Goal: Task Accomplishment & Management: Manage account settings

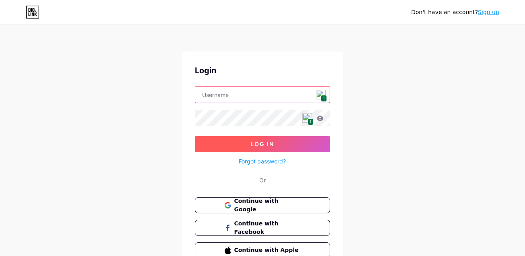
type input "[EMAIL_ADDRESS][DOMAIN_NAME]"
click at [275, 145] on button "Log In" at bounding box center [262, 144] width 135 height 16
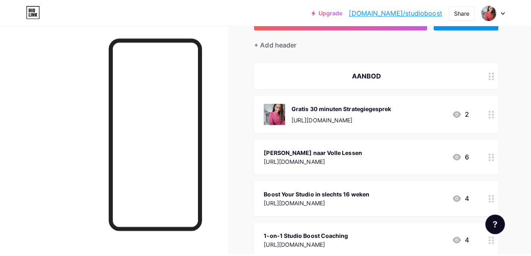
scroll to position [69, 0]
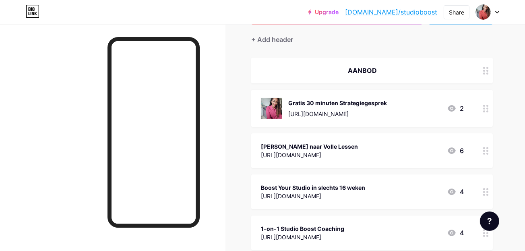
click at [358, 152] on div "[URL][DOMAIN_NAME]" at bounding box center [309, 155] width 97 height 8
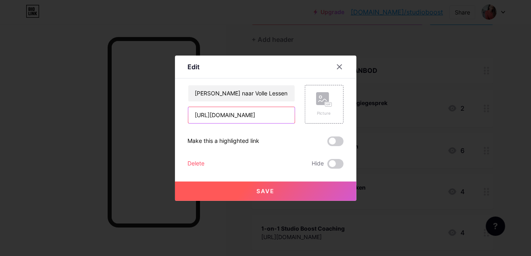
click at [249, 116] on input "[URL][DOMAIN_NAME]" at bounding box center [241, 115] width 106 height 16
paste input "an-lege-naar-volle-lessen"
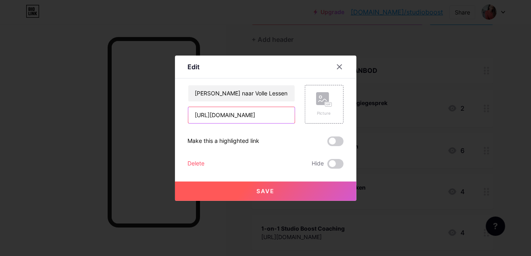
type input "[URL][DOMAIN_NAME]"
click at [280, 191] on button "Save" at bounding box center [265, 191] width 181 height 19
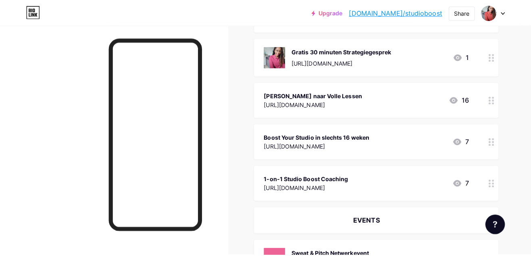
scroll to position [139, 0]
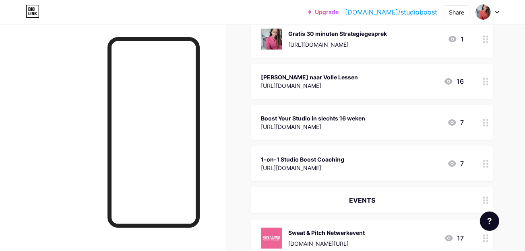
click at [340, 166] on div "[URL][DOMAIN_NAME]" at bounding box center [302, 168] width 83 height 8
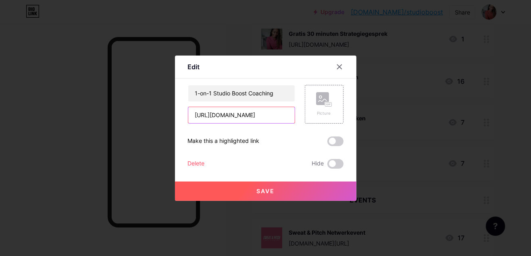
click at [232, 109] on input "[URL][DOMAIN_NAME]" at bounding box center [241, 115] width 106 height 16
paste input "1-op-1-"
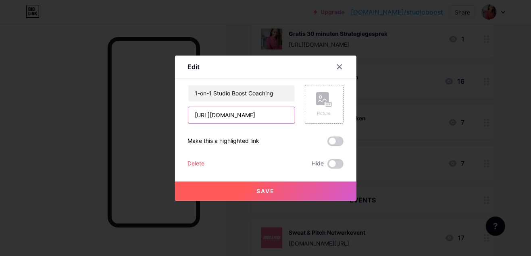
type input "[URL][DOMAIN_NAME]"
click at [283, 190] on button "Save" at bounding box center [265, 191] width 181 height 19
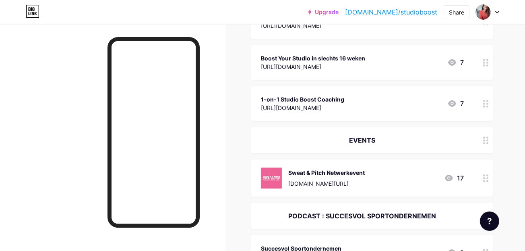
scroll to position [243, 0]
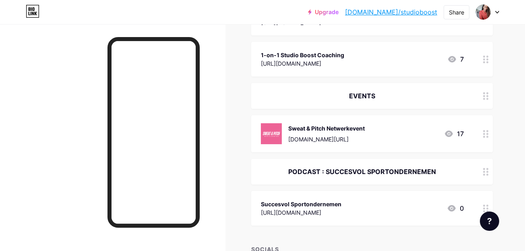
click at [401, 165] on div "PODCAST : SUCCESVOL SPORTONDERNEMEN" at bounding box center [372, 172] width 242 height 26
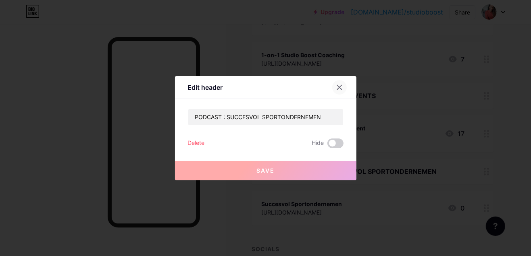
click at [341, 86] on icon at bounding box center [339, 87] width 4 height 4
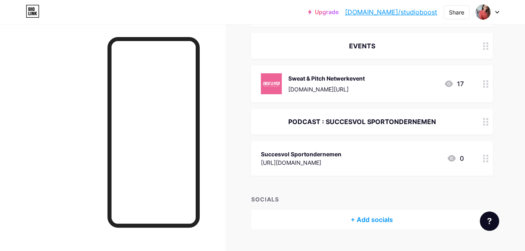
scroll to position [310, 0]
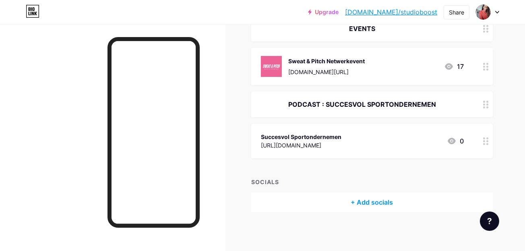
click at [325, 139] on div "Succesvol Sportondernemen" at bounding box center [301, 137] width 81 height 8
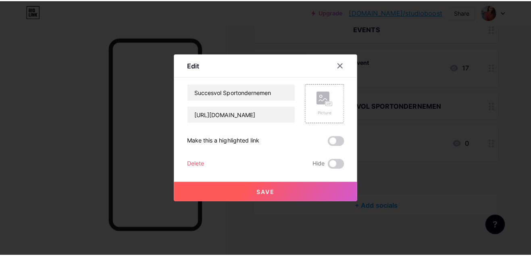
scroll to position [305, 0]
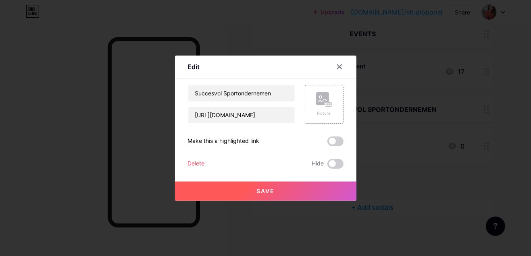
click at [195, 162] on div "Delete" at bounding box center [196, 164] width 17 height 10
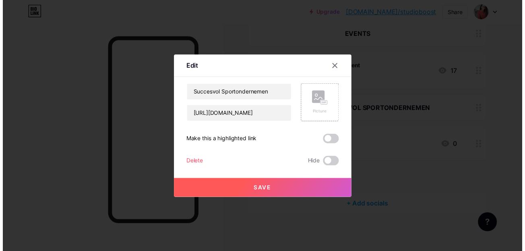
scroll to position [310, 0]
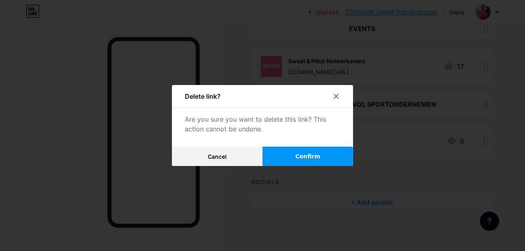
click at [303, 158] on span "Confirm" at bounding box center [308, 156] width 25 height 8
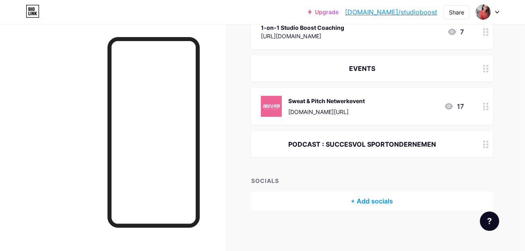
scroll to position [269, 0]
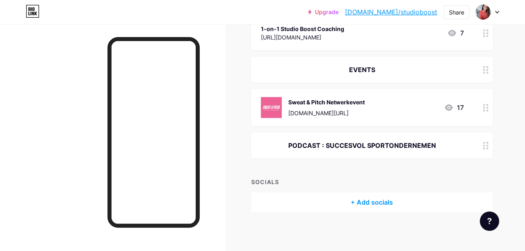
click at [396, 143] on div "PODCAST : SUCCESVOL SPORTONDERNEMEN" at bounding box center [362, 146] width 203 height 10
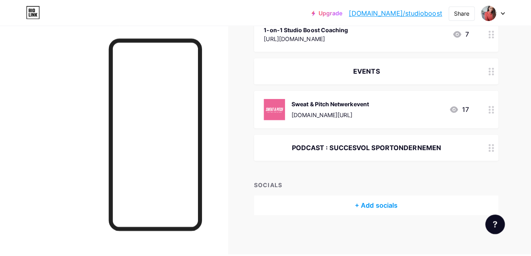
scroll to position [264, 0]
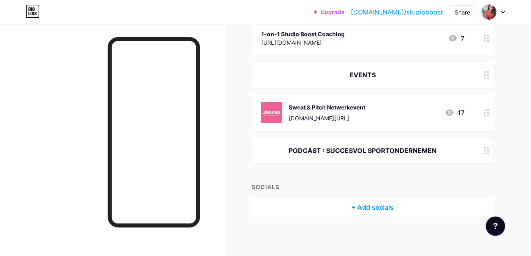
click at [195, 142] on div "Delete" at bounding box center [196, 144] width 17 height 10
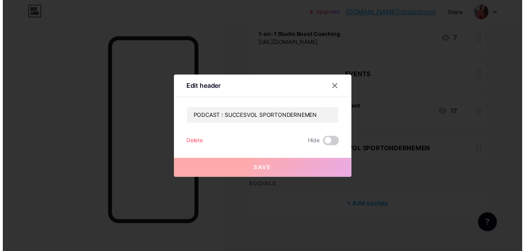
scroll to position [269, 0]
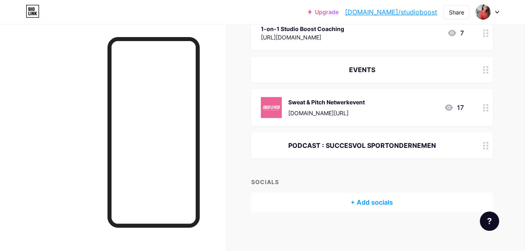
click at [328, 158] on button "Confirm" at bounding box center [308, 156] width 91 height 19
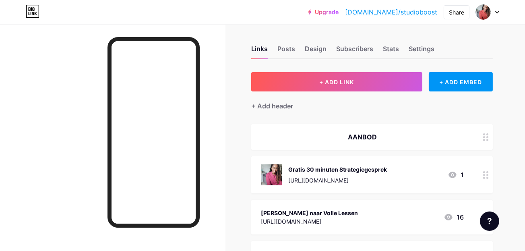
scroll to position [0, 0]
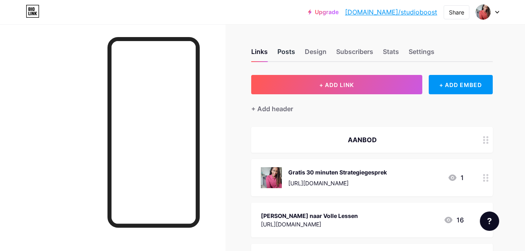
click at [293, 50] on div "Posts" at bounding box center [287, 54] width 18 height 15
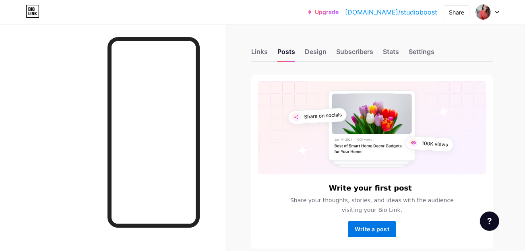
click at [372, 227] on span "Write a post" at bounding box center [372, 229] width 35 height 7
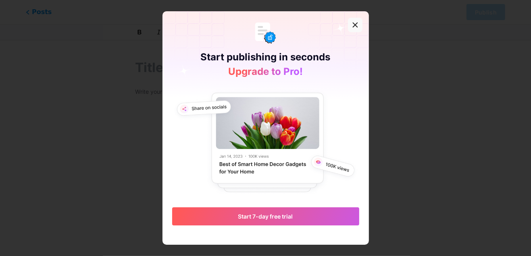
click at [352, 23] on icon at bounding box center [355, 25] width 6 height 6
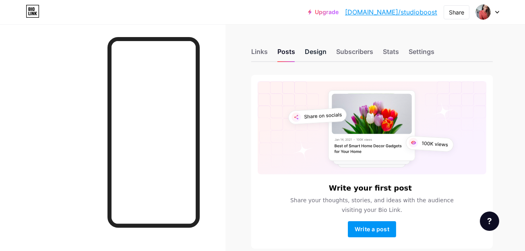
click at [309, 52] on div "Design" at bounding box center [316, 54] width 22 height 15
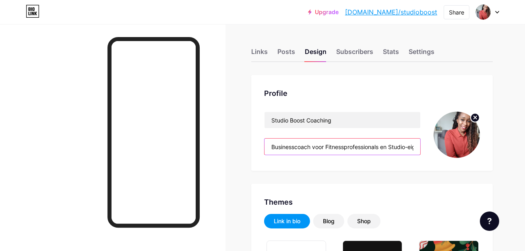
drag, startPoint x: 295, startPoint y: 146, endPoint x: 261, endPoint y: 143, distance: 34.7
click at [261, 143] on div "Profile Studio Boost Coaching Businesscoach voor Fitnessprofessionals en Studio…" at bounding box center [372, 123] width 242 height 96
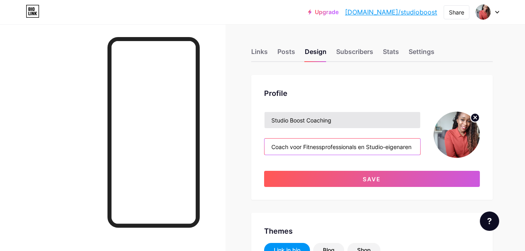
type input "Coach voor Fitnessprofessionals en Studio-eigenaren"
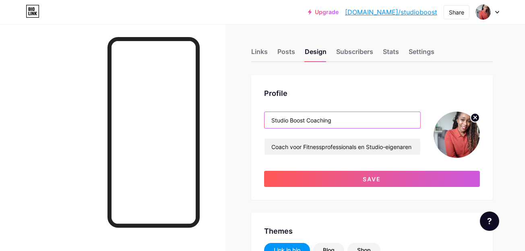
click at [350, 119] on input "Studio Boost Coaching" at bounding box center [343, 120] width 156 height 16
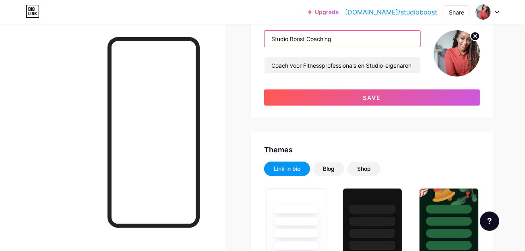
scroll to position [69, 0]
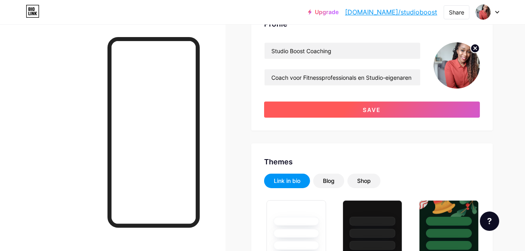
click at [377, 110] on span "Save" at bounding box center [372, 109] width 18 height 7
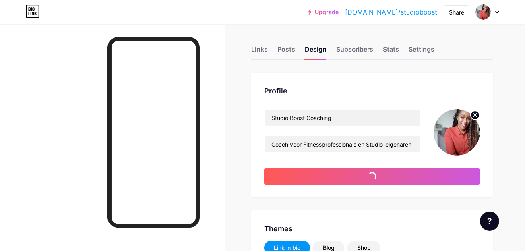
scroll to position [0, 0]
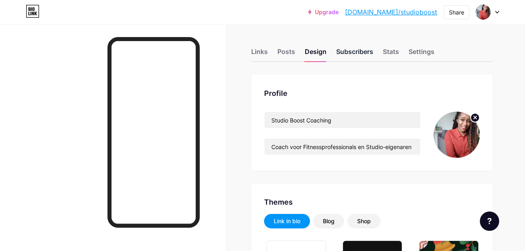
click at [365, 55] on div "Subscribers" at bounding box center [354, 54] width 37 height 15
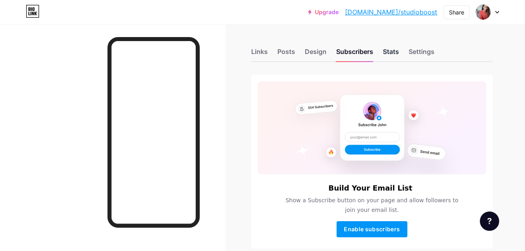
click at [394, 54] on div "Stats" at bounding box center [391, 54] width 16 height 15
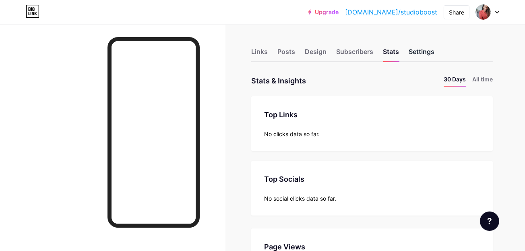
click at [424, 55] on div "Settings" at bounding box center [422, 54] width 26 height 15
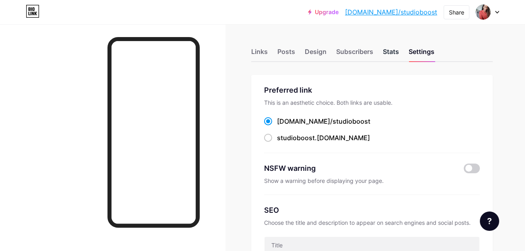
click at [388, 52] on div "Stats" at bounding box center [391, 54] width 16 height 15
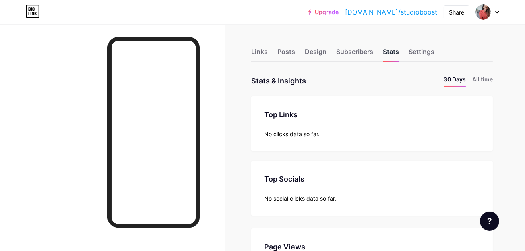
scroll to position [251, 525]
click at [260, 52] on div "Links" at bounding box center [259, 54] width 17 height 15
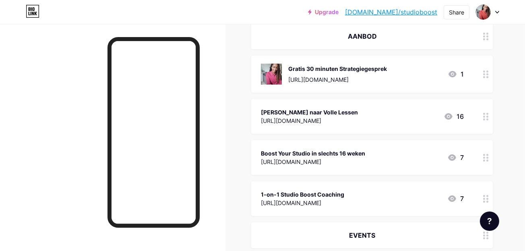
scroll to position [104, 0]
click at [343, 198] on div "[URL][DOMAIN_NAME]" at bounding box center [302, 202] width 83 height 8
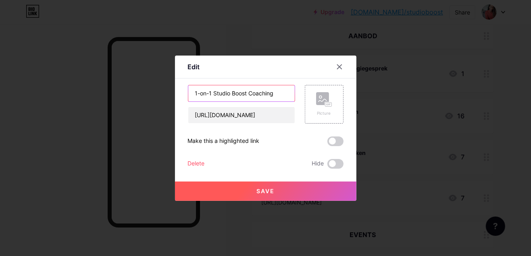
click at [205, 96] on input "1-on-1 Studio Boost Coaching" at bounding box center [241, 93] width 106 height 16
drag, startPoint x: 214, startPoint y: 94, endPoint x: 276, endPoint y: 89, distance: 61.8
click at [276, 89] on input "1-op-1 Studio Boost Coaching" at bounding box center [241, 93] width 106 height 16
type input "1-op-1 Studio Boost Coaching"
click at [267, 191] on span "Save" at bounding box center [265, 191] width 18 height 7
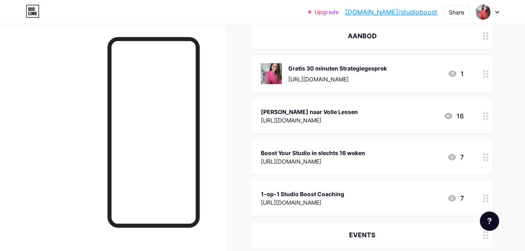
click at [309, 112] on div "[PERSON_NAME] naar Volle Lessen" at bounding box center [309, 112] width 97 height 8
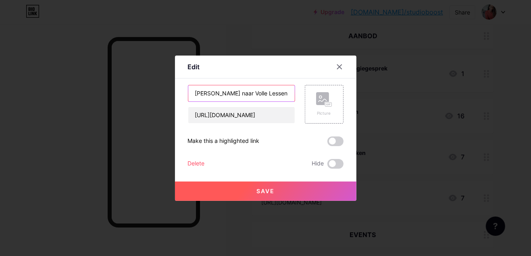
click at [195, 96] on input "[PERSON_NAME] naar Volle Lessen" at bounding box center [241, 93] width 106 height 16
type input "Kick-Start training: [PERSON_NAME] naar Volle Lessen"
click at [250, 193] on button "Save" at bounding box center [265, 191] width 181 height 19
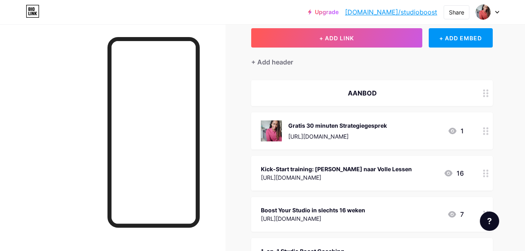
scroll to position [35, 0]
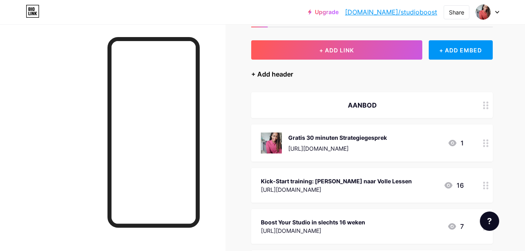
click at [275, 75] on div "+ Add header" at bounding box center [272, 74] width 42 height 10
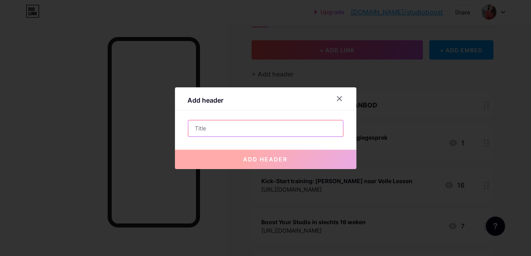
click at [251, 130] on input "text" at bounding box center [265, 128] width 155 height 16
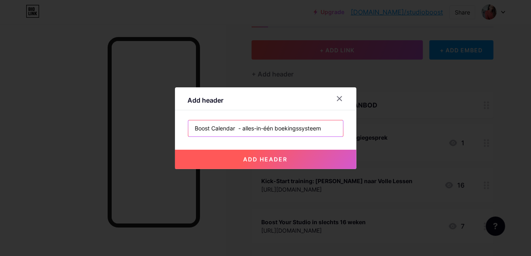
type input "Boost Calendar - alles-in-één boekingssysteem"
click at [257, 161] on span "add header" at bounding box center [265, 159] width 44 height 7
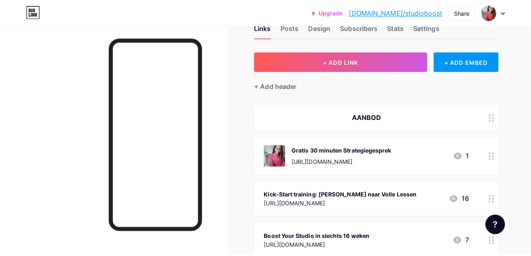
scroll to position [23, 0]
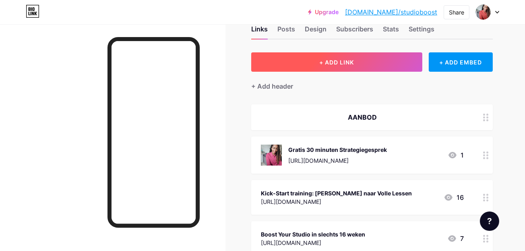
click at [332, 57] on button "+ ADD LINK" at bounding box center [336, 61] width 171 height 19
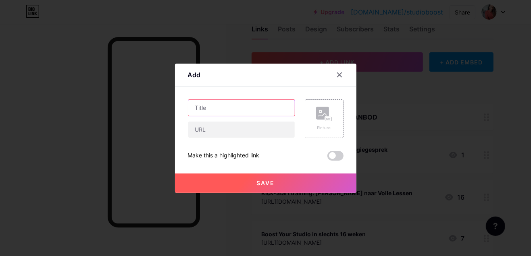
click at [207, 109] on input "text" at bounding box center [241, 108] width 106 height 16
type input "Plan je gratis demo!"
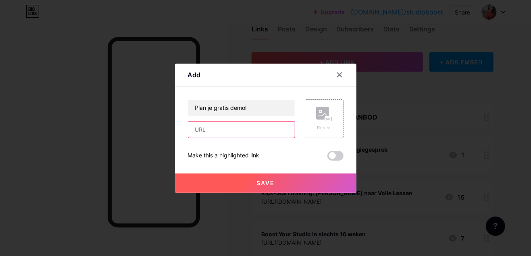
click at [199, 133] on input "text" at bounding box center [241, 130] width 106 height 16
paste input "[URL][DOMAIN_NAME]"
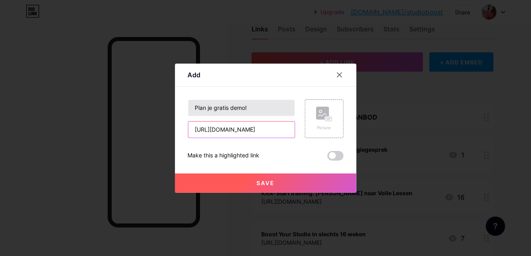
type input "[URL][DOMAIN_NAME]"
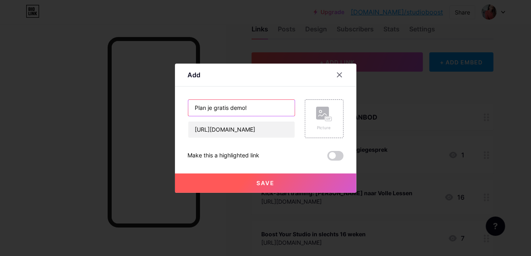
click at [262, 111] on input "Plan je gratis demo!" at bounding box center [241, 108] width 106 height 16
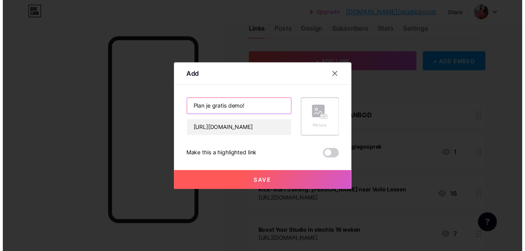
scroll to position [0, 0]
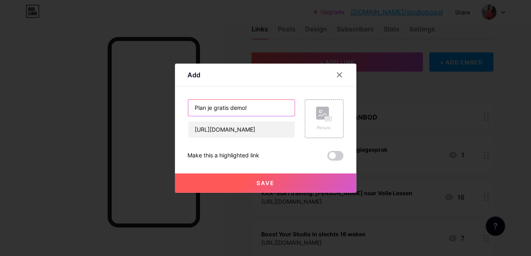
click at [230, 106] on input "Plan je gratis demo!" at bounding box center [241, 108] width 106 height 16
type input "Plan je gratis persoonlijke demo!"
click at [260, 184] on span "Save" at bounding box center [265, 183] width 18 height 7
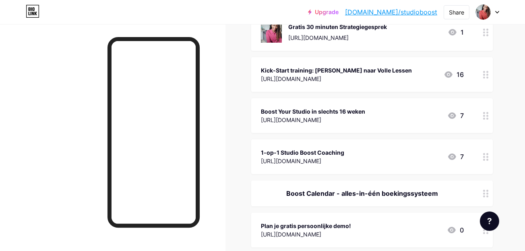
scroll to position [137, 0]
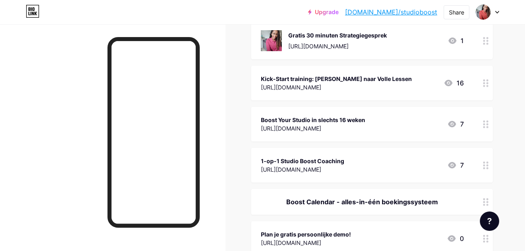
drag, startPoint x: 527, startPoint y: 141, endPoint x: 238, endPoint y: 149, distance: 289.0
click at [238, 149] on div "Links Posts Design Subscribers Stats Settings + ADD LINK + ADD EMBED + Add head…" at bounding box center [263, 156] width 527 height 538
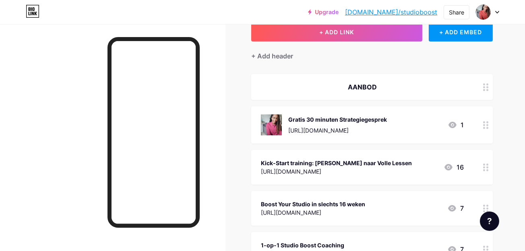
scroll to position [51, 0]
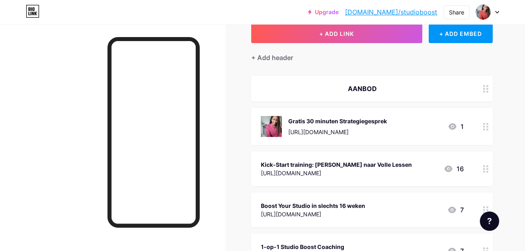
click at [347, 90] on div "AANBOD" at bounding box center [362, 89] width 203 height 10
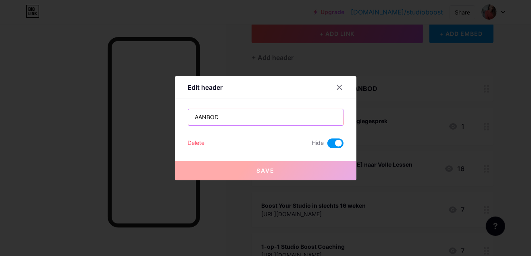
click at [263, 114] on input "AANBOD" at bounding box center [265, 117] width 155 height 16
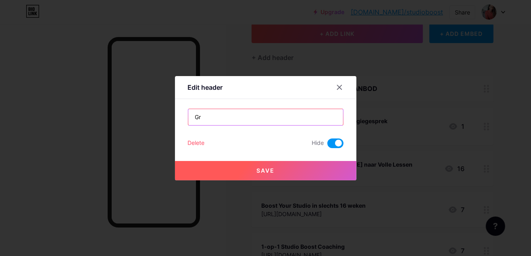
type input "G"
click at [264, 113] on input "Meer omzet en groei van je bedrijf" at bounding box center [265, 117] width 155 height 16
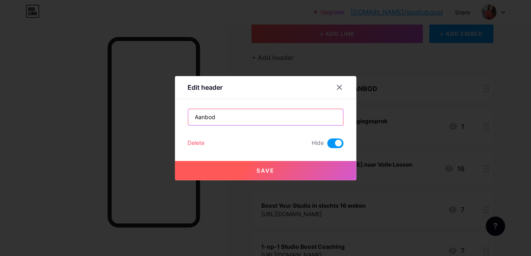
type input "Aanbod"
click at [309, 170] on button "Save" at bounding box center [265, 170] width 181 height 19
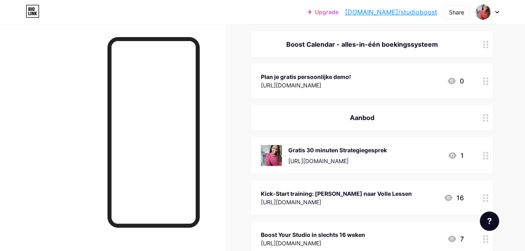
scroll to position [96, 0]
click at [432, 120] on div "Aanbod" at bounding box center [362, 117] width 203 height 10
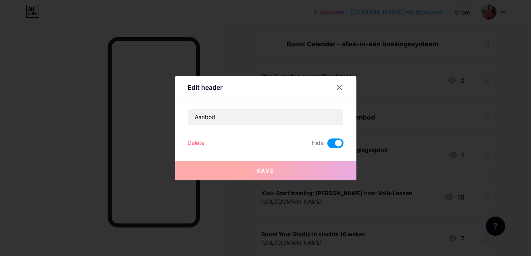
click at [332, 142] on span at bounding box center [335, 144] width 16 height 10
click at [327, 145] on input "checkbox" at bounding box center [327, 145] width 0 height 0
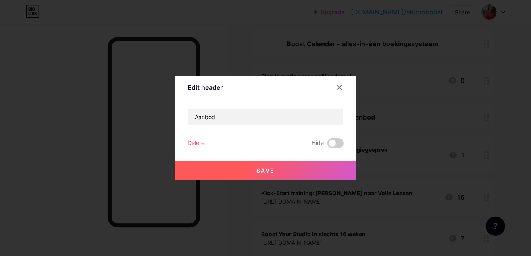
click at [305, 168] on button "Save" at bounding box center [265, 170] width 181 height 19
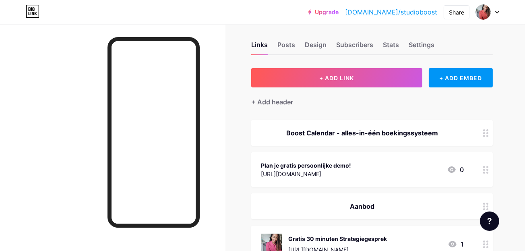
scroll to position [0, 0]
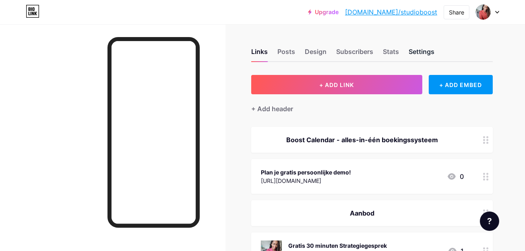
click at [430, 49] on div "Settings" at bounding box center [422, 54] width 26 height 15
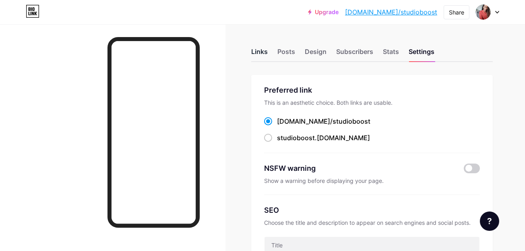
click at [259, 48] on div "Links" at bounding box center [259, 54] width 17 height 15
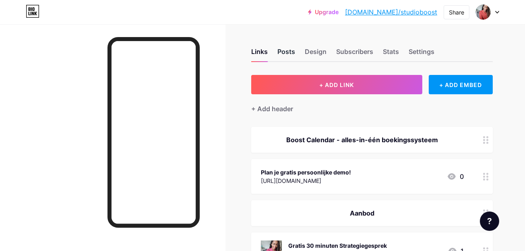
click at [291, 54] on div "Posts" at bounding box center [287, 54] width 18 height 15
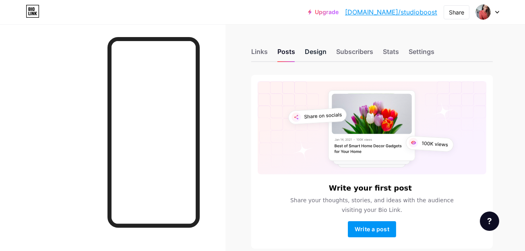
click at [311, 50] on div "Design" at bounding box center [316, 54] width 22 height 15
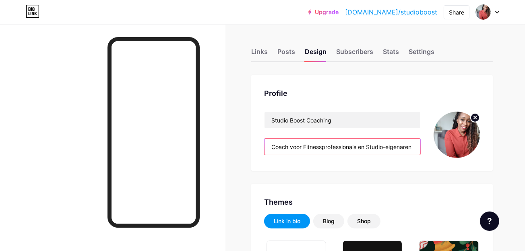
click at [364, 147] on input "Coach voor Fitnessprofessionals en Studio-eigenaren" at bounding box center [343, 147] width 156 height 16
click at [407, 146] on input "Coach voor Fitnessprofessionals en Studio-eigenaren" at bounding box center [343, 147] width 156 height 16
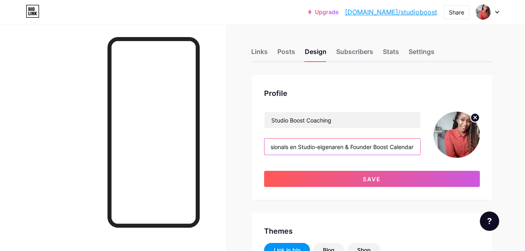
scroll to position [0, 73]
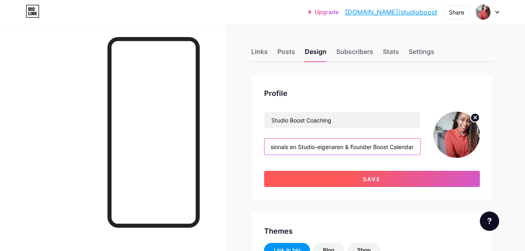
type input "Coach voor Fitnessprofessionals en Studio-eigenaren & Founder Boost Calendar"
click at [397, 174] on button "Save" at bounding box center [372, 179] width 216 height 16
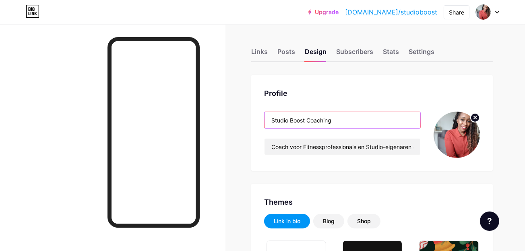
drag, startPoint x: 307, startPoint y: 117, endPoint x: 338, endPoint y: 116, distance: 31.5
click at [338, 116] on input "Studio Boost Coaching" at bounding box center [343, 120] width 156 height 16
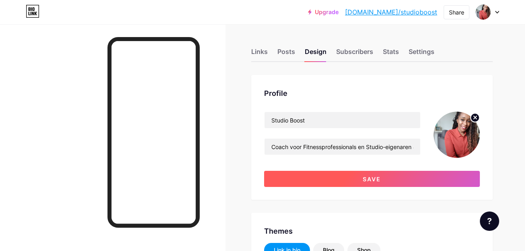
click at [328, 183] on button "Save" at bounding box center [372, 179] width 216 height 16
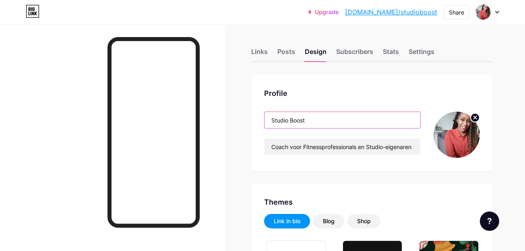
click at [270, 116] on input "Studio Boost" at bounding box center [343, 120] width 156 height 16
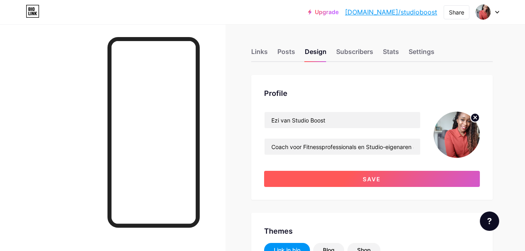
click at [359, 179] on button "Save" at bounding box center [372, 179] width 216 height 16
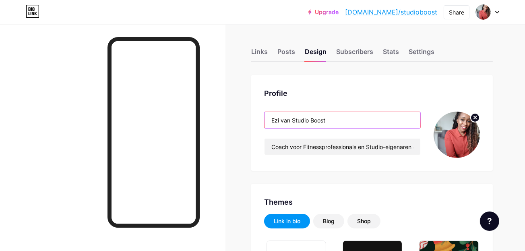
click at [345, 123] on input "Ezi van Studio Boost" at bounding box center [343, 120] width 156 height 16
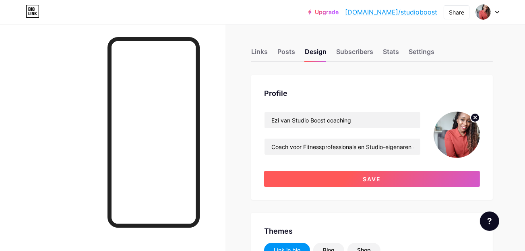
click at [380, 177] on span "Save" at bounding box center [372, 179] width 18 height 7
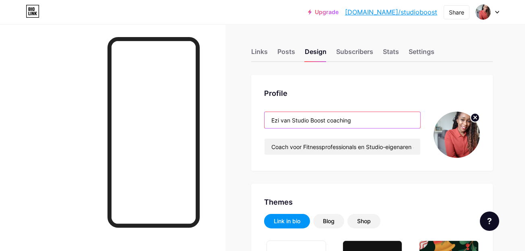
click at [292, 119] on input "Ezi van Studio Boost coaching" at bounding box center [343, 120] width 156 height 16
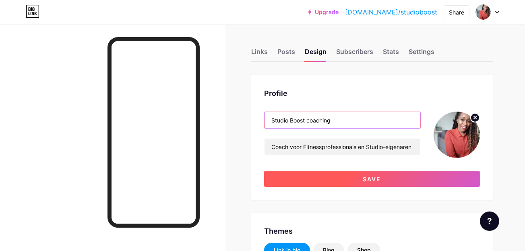
type input "Studio Boost coaching"
click at [341, 178] on button "Save" at bounding box center [372, 179] width 216 height 16
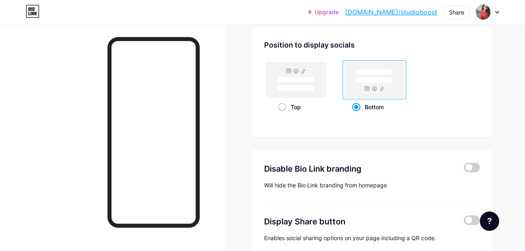
scroll to position [1115, 0]
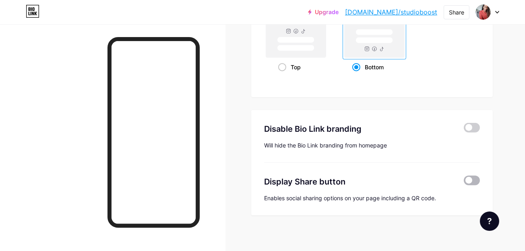
click at [475, 177] on span at bounding box center [472, 181] width 16 height 10
click at [464, 183] on input "checkbox" at bounding box center [464, 183] width 0 height 0
click at [466, 179] on span at bounding box center [472, 181] width 16 height 10
click at [464, 183] on input "checkbox" at bounding box center [464, 183] width 0 height 0
click at [471, 125] on span at bounding box center [472, 128] width 16 height 10
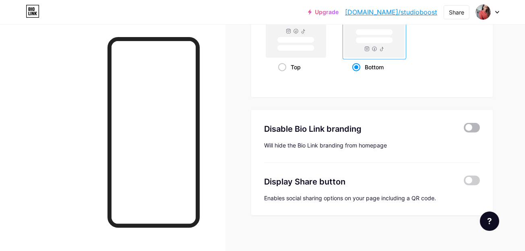
click at [464, 130] on input "checkbox" at bounding box center [464, 130] width 0 height 0
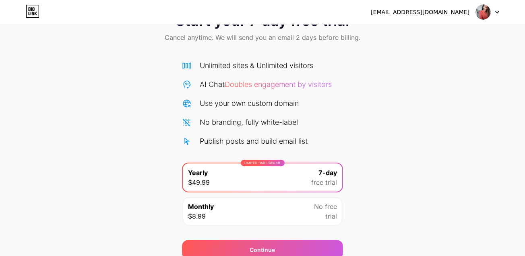
scroll to position [32, 0]
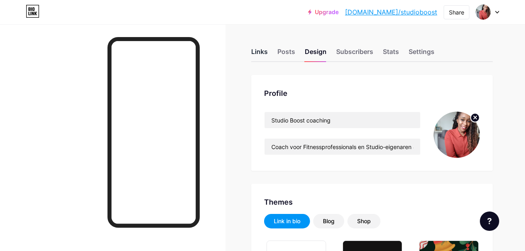
click at [263, 54] on div "Links" at bounding box center [259, 54] width 17 height 15
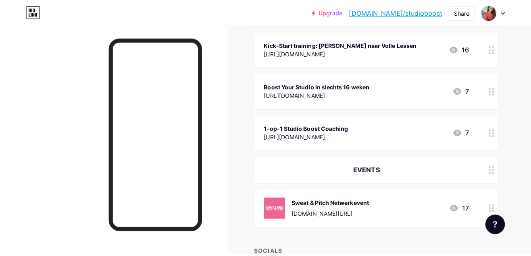
scroll to position [257, 0]
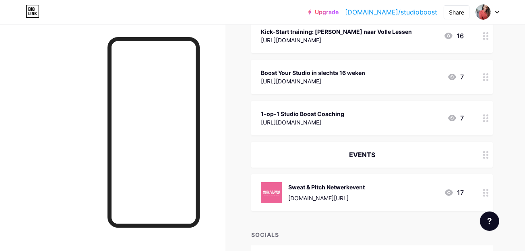
click at [357, 190] on div "Sweat & Pitch Netwerkevent [DOMAIN_NAME][URL]" at bounding box center [326, 192] width 77 height 21
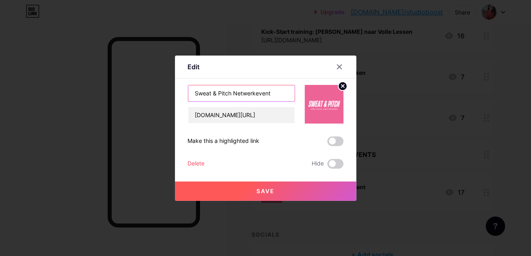
click at [275, 95] on input "Sweat & Pitch Netwerkevent" at bounding box center [241, 93] width 106 height 16
type input "Sweat & Pitch Netwerkevent [DATE]"
click at [288, 187] on button "Save" at bounding box center [265, 191] width 181 height 19
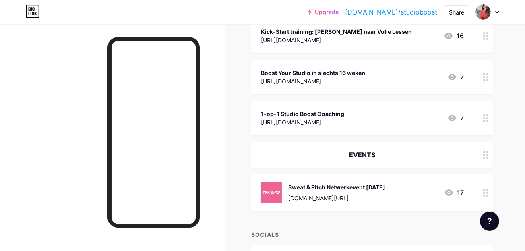
click at [293, 187] on div "Sweat & Pitch Netwerkevent [DATE]" at bounding box center [336, 187] width 97 height 8
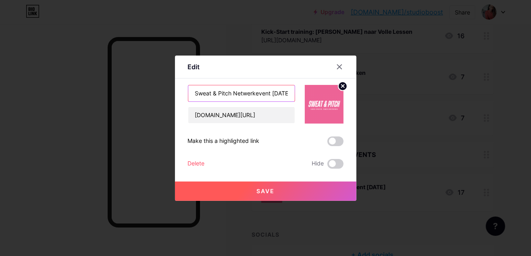
scroll to position [0, 15]
drag, startPoint x: 273, startPoint y: 94, endPoint x: 298, endPoint y: 93, distance: 25.4
click at [298, 93] on div "Sweat & Pitch Netwerkevent [DATE] [DOMAIN_NAME][URL]" at bounding box center [266, 104] width 156 height 39
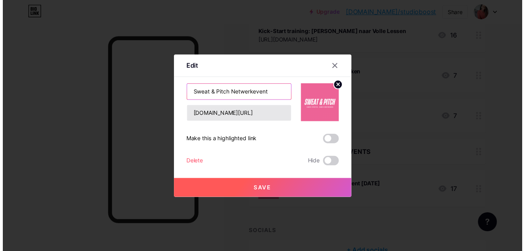
scroll to position [0, 0]
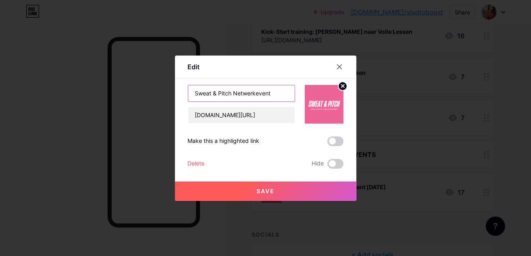
click at [196, 92] on input "Sweat & Pitch Netwerkevent" at bounding box center [241, 93] width 106 height 16
click at [194, 92] on input "Sweat & Pitch Netwerkevent" at bounding box center [241, 93] width 106 height 16
click at [192, 93] on input "Sweat & Pitch Netwerkevent" at bounding box center [241, 93] width 106 height 16
click at [193, 93] on input "Sweat & Pitch Netwerkevent" at bounding box center [241, 93] width 106 height 16
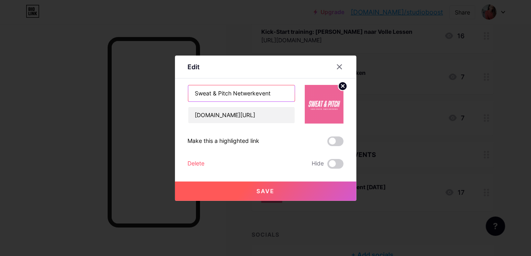
click at [195, 92] on input "Sweat & Pitch Netwerkevent" at bounding box center [241, 93] width 106 height 16
type input "[DATE] - Sweat & Pitch Netwerkevent"
click at [259, 189] on span "Save" at bounding box center [265, 191] width 18 height 7
